Goal: Task Accomplishment & Management: Use online tool/utility

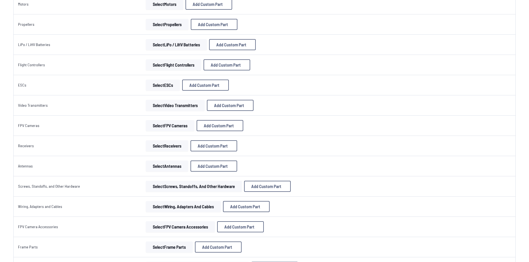
scroll to position [111, 0]
click at [203, 148] on span "Add Custom Part" at bounding box center [213, 145] width 30 height 4
select select "**********"
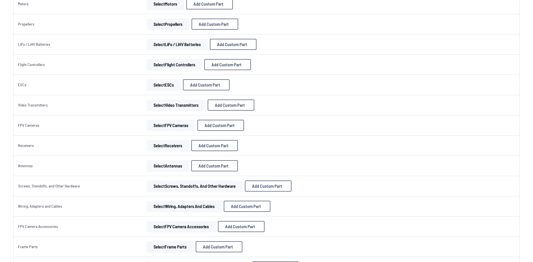
click at [321, 54] on icon at bounding box center [318, 56] width 5 height 5
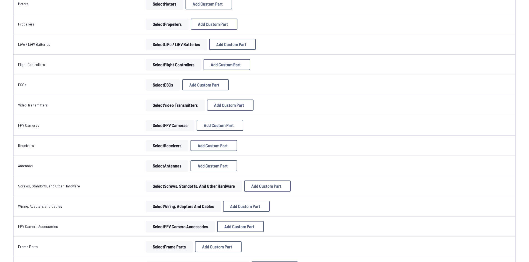
click at [173, 144] on button "Select Receivers" at bounding box center [167, 145] width 42 height 11
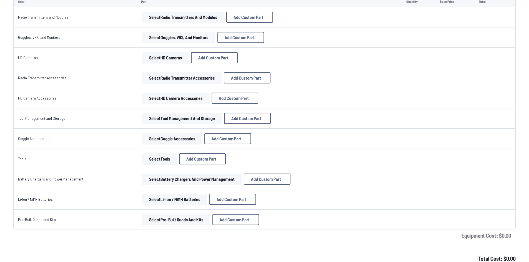
scroll to position [426, 0]
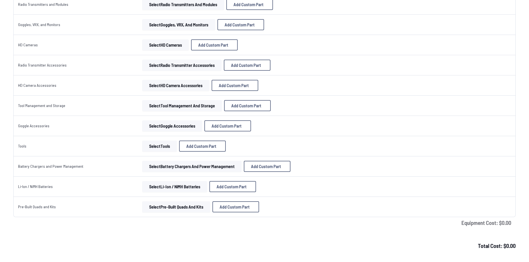
click at [158, 127] on button "Select Goggle Accessories" at bounding box center [172, 125] width 60 height 11
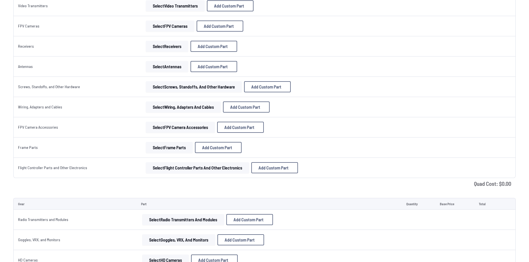
scroll to position [204, 0]
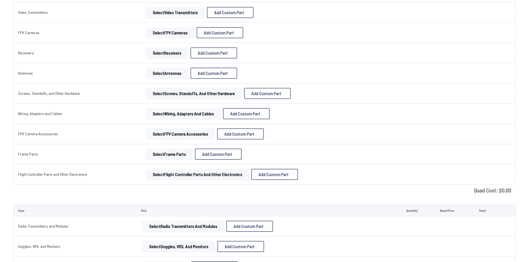
click at [157, 224] on button "Select Radio Transmitters and Modules" at bounding box center [183, 226] width 82 height 11
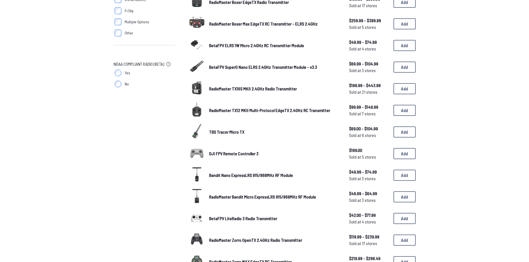
scroll to position [194, 0]
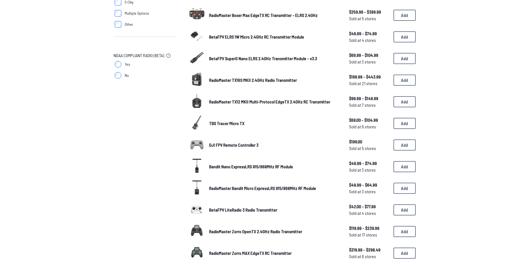
click at [247, 144] on span "DJI FPV Remote Controller 3" at bounding box center [233, 144] width 49 height 5
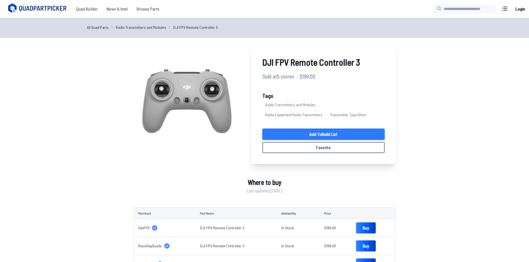
click at [286, 138] on link "Add to Build List" at bounding box center [323, 134] width 122 height 11
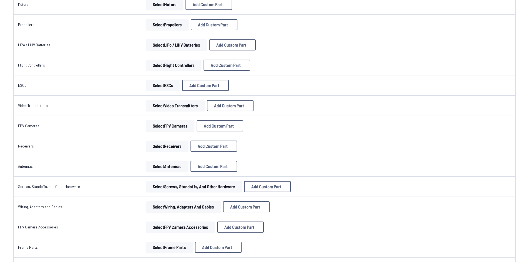
scroll to position [111, 0]
click at [160, 144] on button "Select Receivers" at bounding box center [167, 145] width 42 height 11
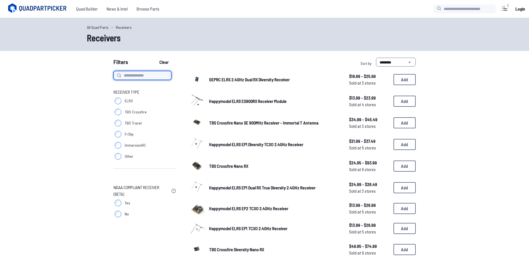
click at [130, 78] on input at bounding box center [142, 75] width 58 height 9
type input "***"
click at [155, 58] on button "Clear" at bounding box center [164, 62] width 19 height 9
type input "***"
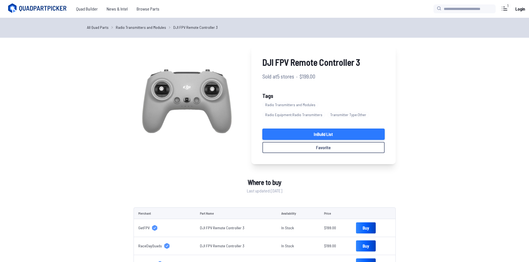
click at [328, 135] on link "In Build List" at bounding box center [323, 134] width 122 height 11
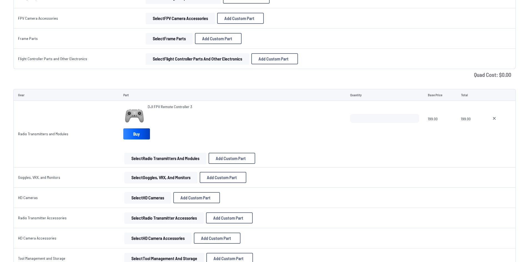
scroll to position [333, 0]
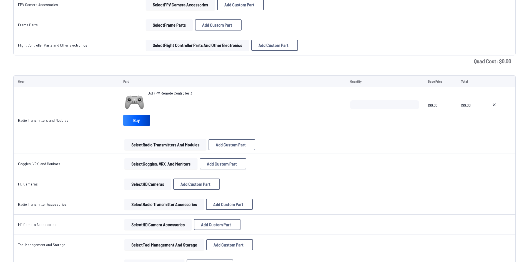
click at [135, 167] on button "Select Goggles, VRX, and Monitors" at bounding box center [160, 163] width 73 height 11
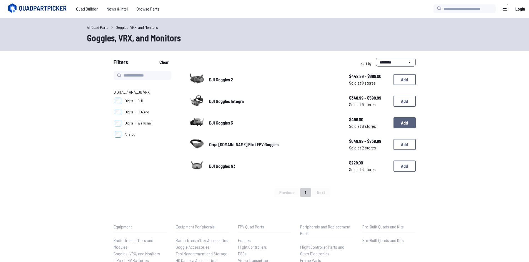
click at [411, 122] on button "Add" at bounding box center [404, 122] width 22 height 11
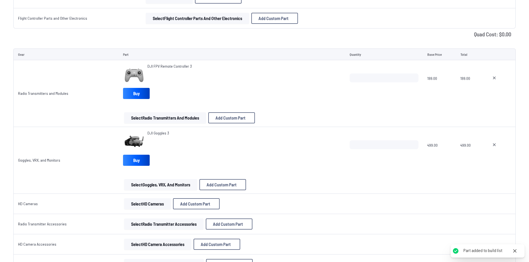
scroll to position [361, 0]
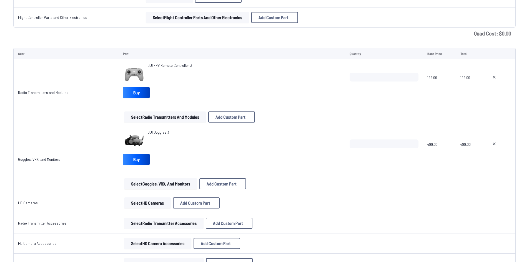
click at [136, 205] on button "Select HD Cameras" at bounding box center [147, 203] width 47 height 11
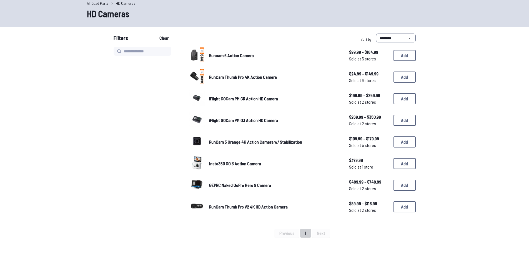
scroll to position [28, 0]
